Goal: Task Accomplishment & Management: Use online tool/utility

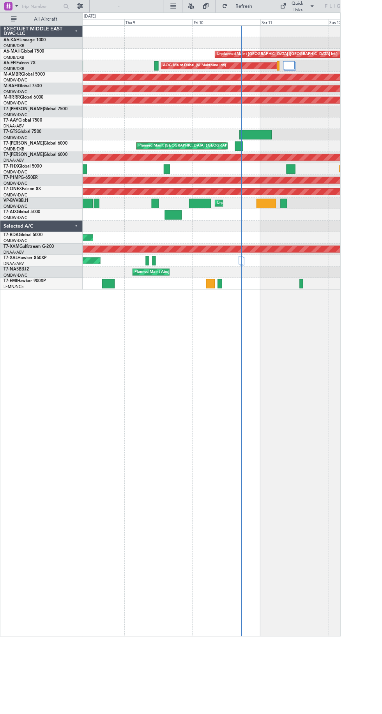
click at [283, 141] on div at bounding box center [237, 138] width 289 height 13
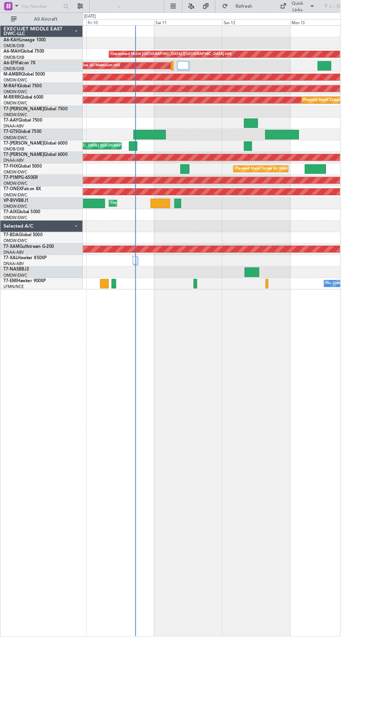
click at [171, 149] on div at bounding box center [168, 151] width 36 height 11
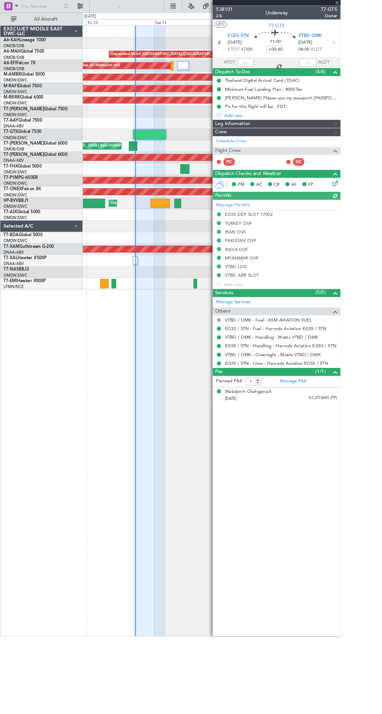
type input "[PERSON_NAME] (ANI)"
type input "7425"
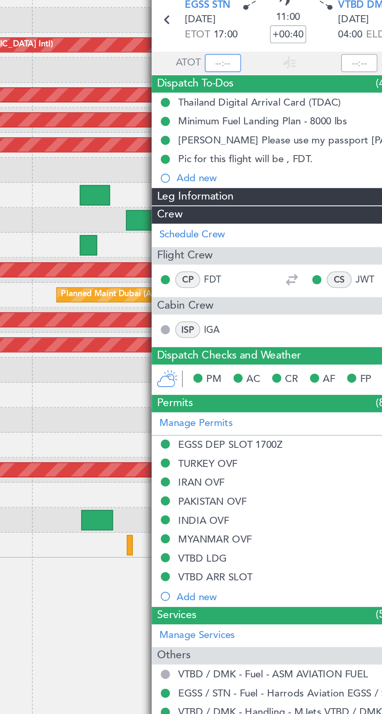
click at [275, 71] on input "text" at bounding box center [275, 69] width 19 height 9
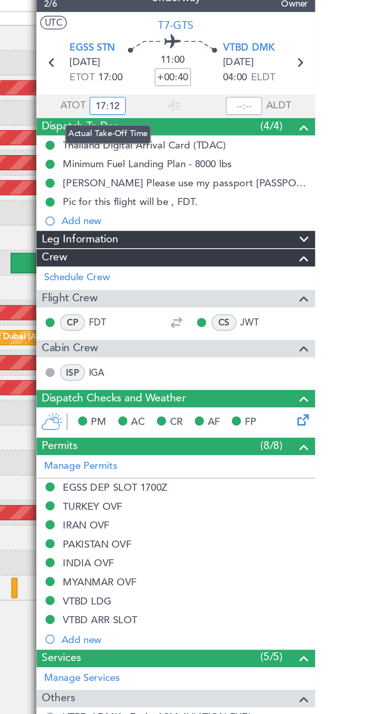
type input "17:12"
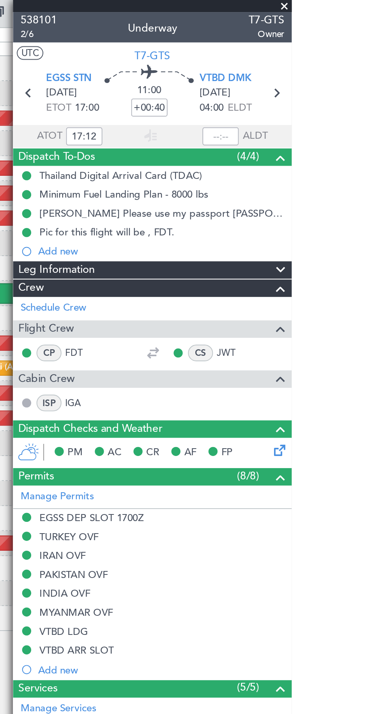
click at [378, 5] on span at bounding box center [378, 3] width 8 height 7
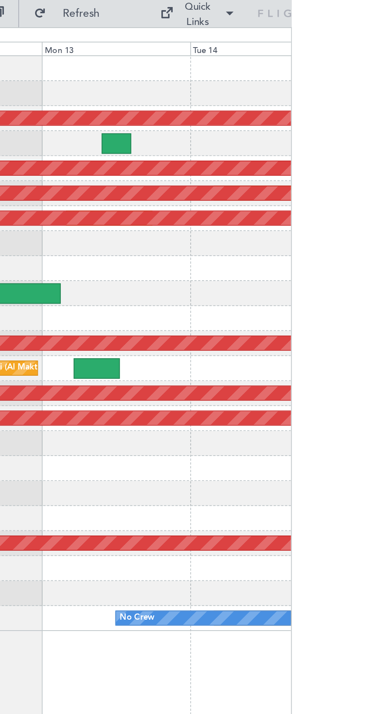
type input "0"
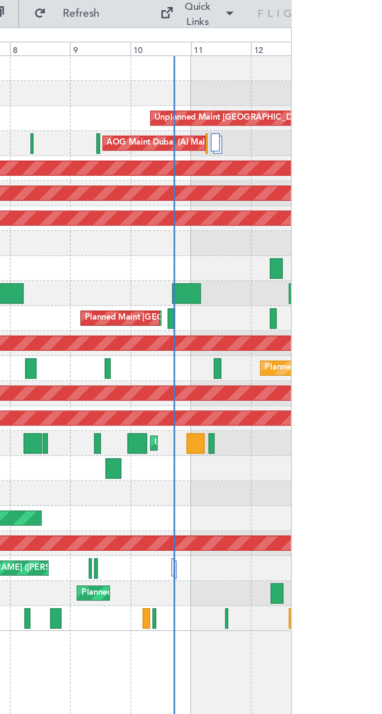
click at [325, 294] on div "[PERSON_NAME] ([PERSON_NAME] Intl)" at bounding box center [237, 292] width 289 height 13
click at [323, 294] on div "[PERSON_NAME] ([PERSON_NAME] Intl)" at bounding box center [237, 292] width 289 height 13
click at [319, 293] on div "[PERSON_NAME] ([PERSON_NAME] Intl)" at bounding box center [237, 292] width 289 height 13
